Goal: Task Accomplishment & Management: Use online tool/utility

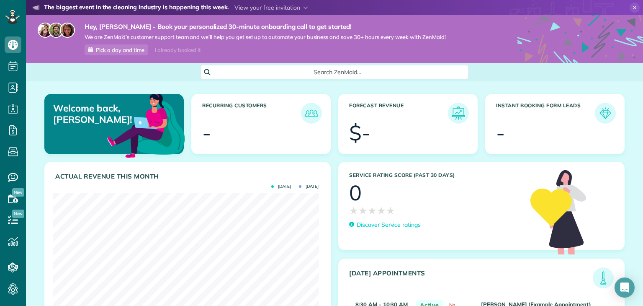
scroll to position [118, 265]
click at [178, 48] on div "I already booked it" at bounding box center [178, 50] width 56 height 10
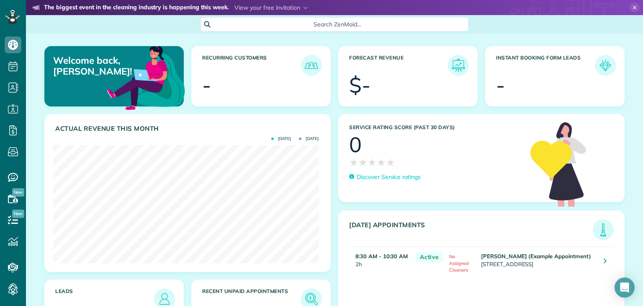
scroll to position [55, 0]
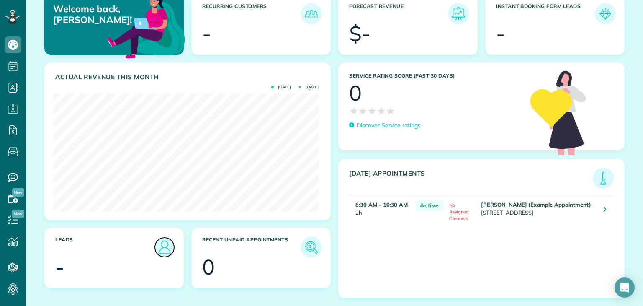
click at [164, 242] on img at bounding box center [164, 246] width 19 height 19
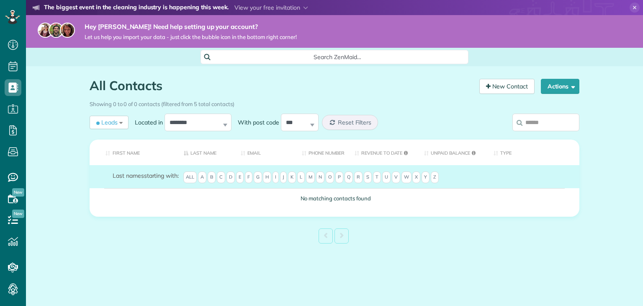
scroll to position [4, 4]
click at [553, 92] on button "Actions" at bounding box center [560, 86] width 39 height 15
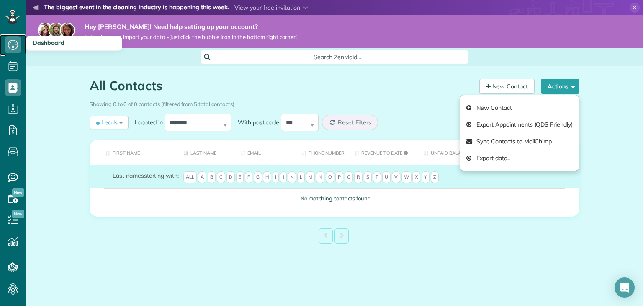
click at [9, 42] on icon at bounding box center [13, 44] width 17 height 17
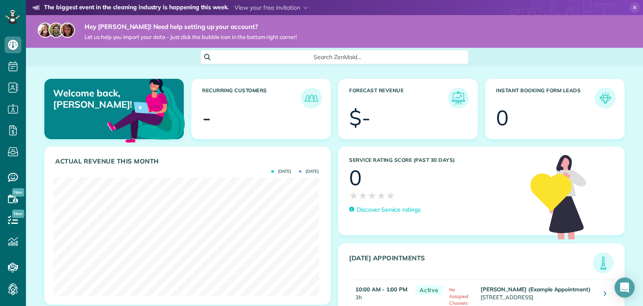
scroll to position [84, 0]
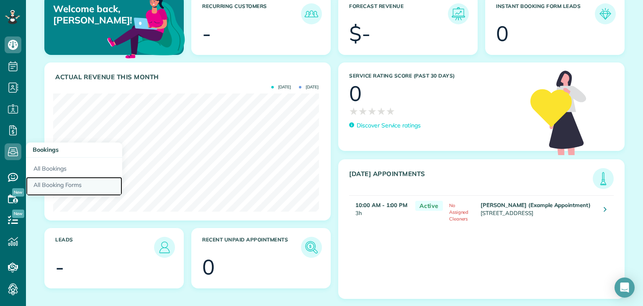
click at [54, 183] on link "All Booking Forms" at bounding box center [74, 186] width 96 height 19
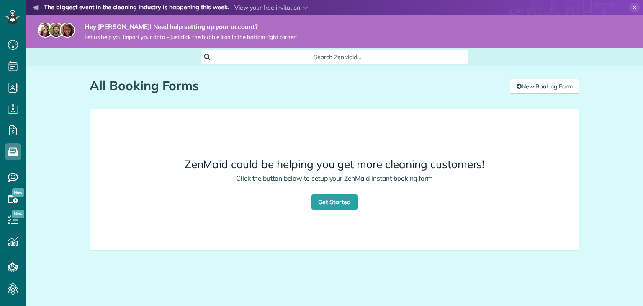
scroll to position [4, 4]
click at [335, 201] on link "Get Started" at bounding box center [335, 201] width 46 height 15
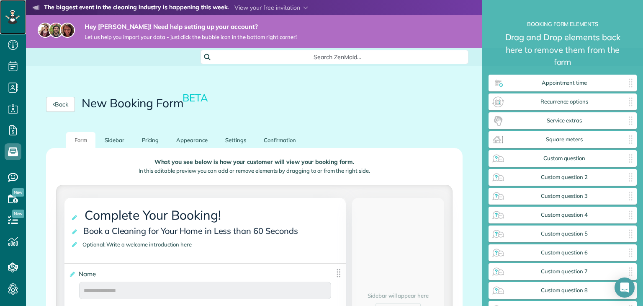
click at [9, 14] on icon at bounding box center [12, 17] width 15 height 14
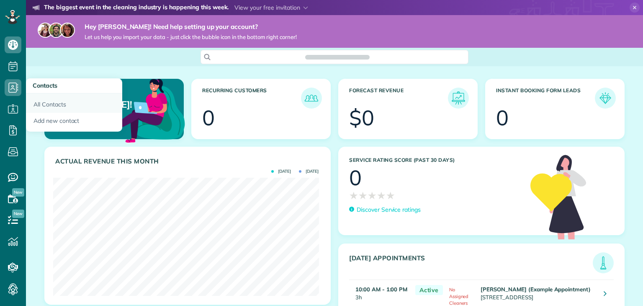
scroll to position [118, 265]
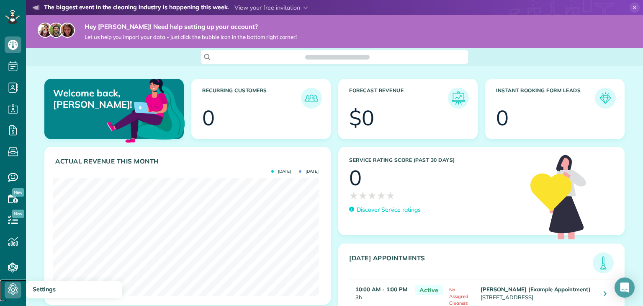
click at [14, 285] on icon at bounding box center [13, 289] width 17 height 17
